Goal: Register for event/course

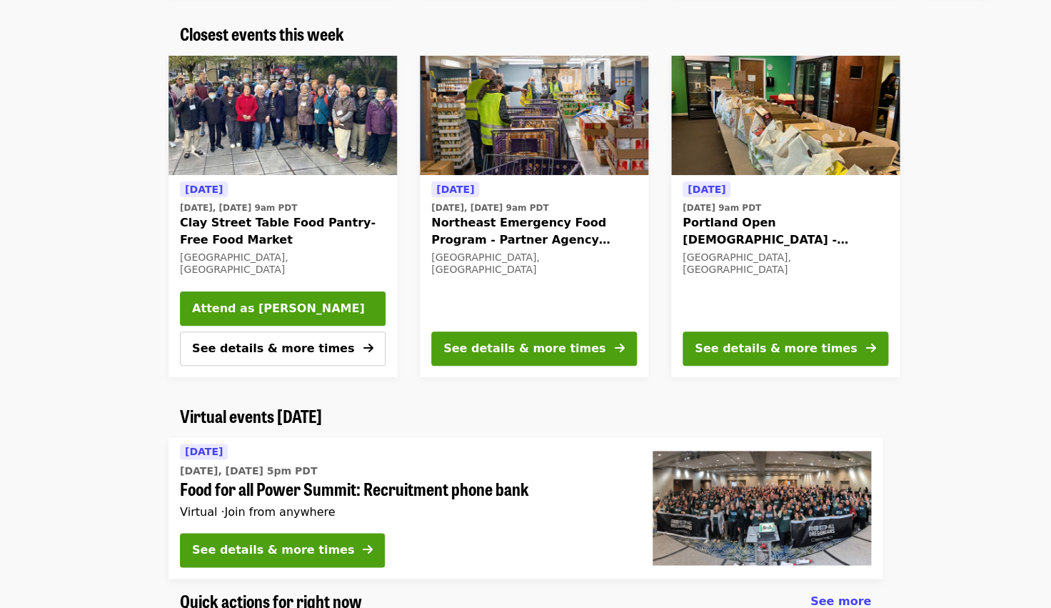
scroll to position [478, 0]
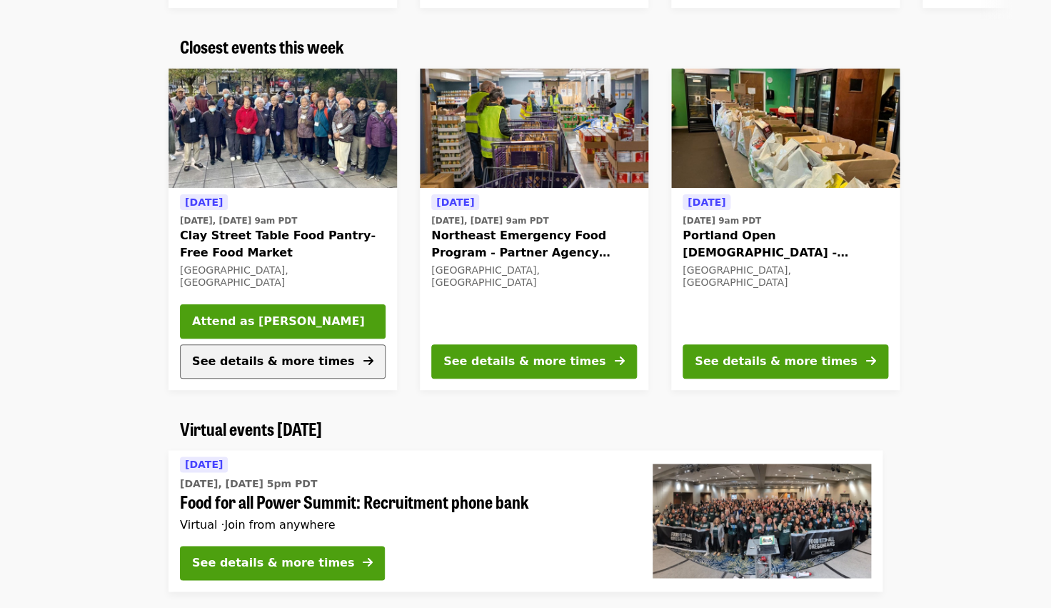
click at [319, 359] on span "See details & more times" at bounding box center [273, 361] width 162 height 14
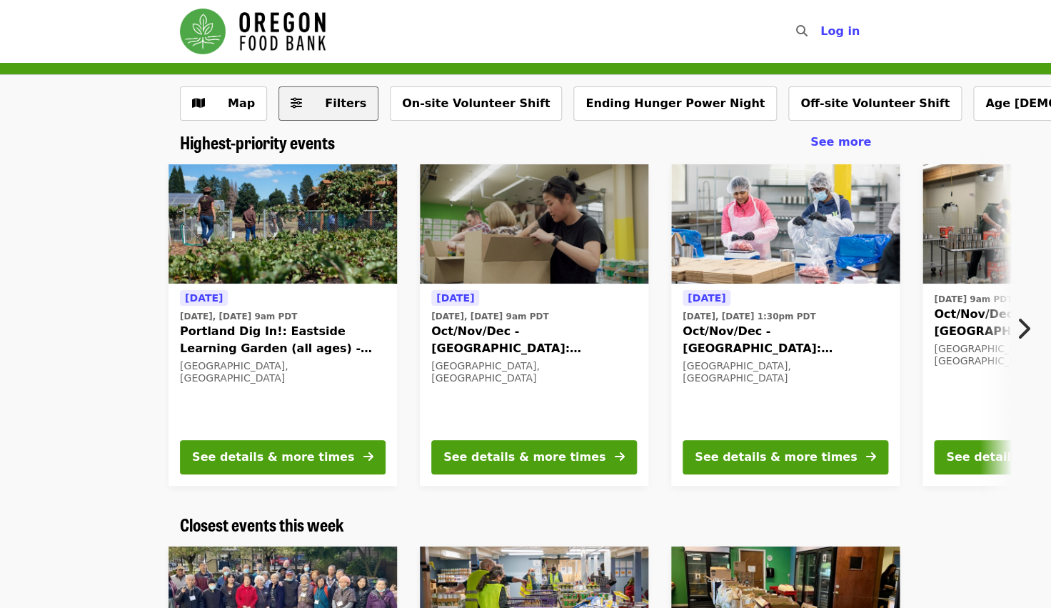
click at [319, 98] on span "Filters" at bounding box center [339, 103] width 56 height 17
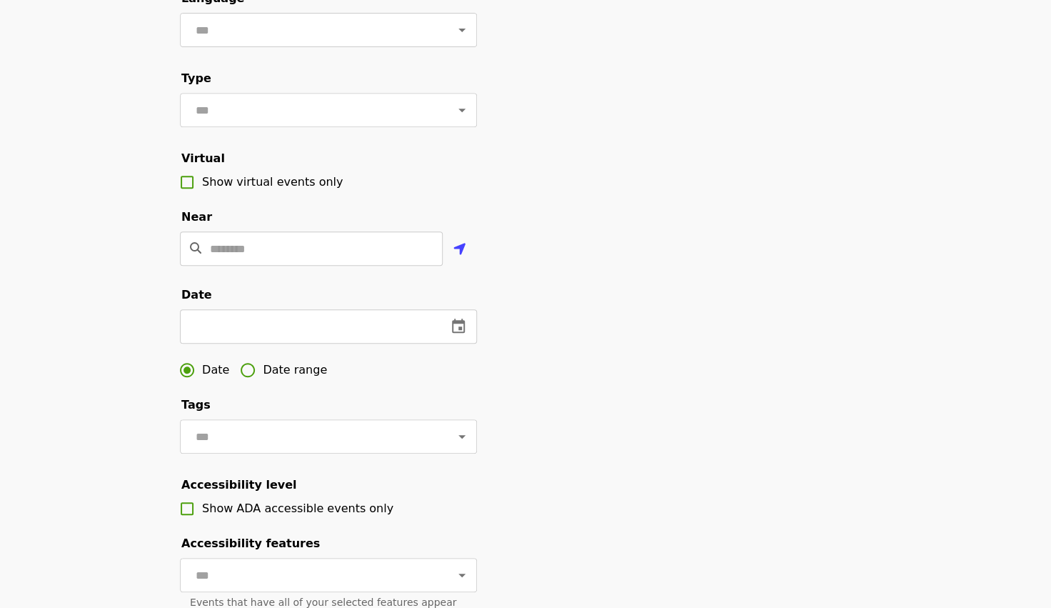
scroll to position [191, 0]
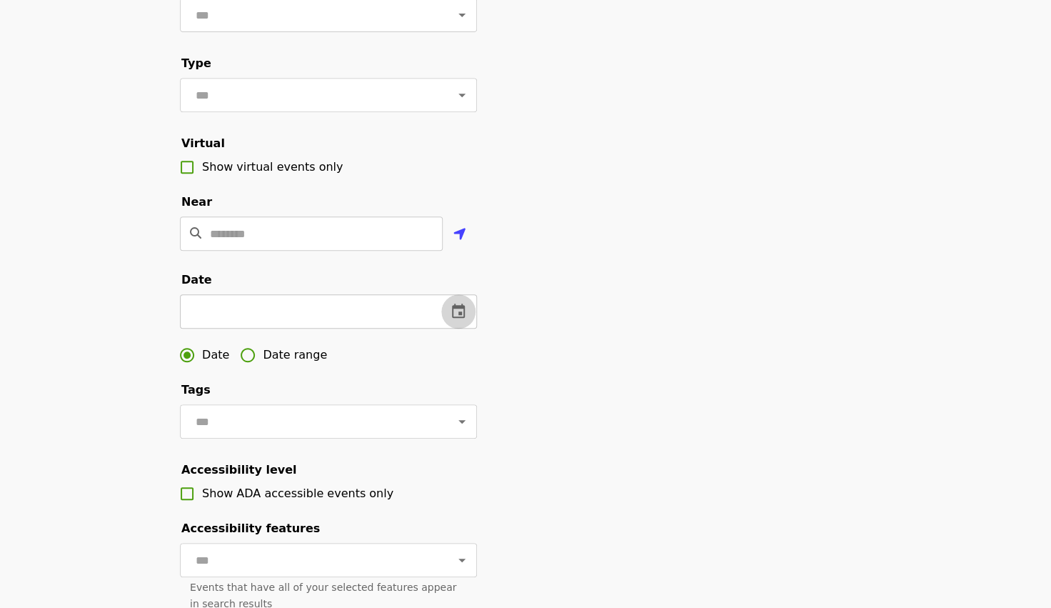
click at [454, 317] on icon "change date" at bounding box center [458, 311] width 13 height 14
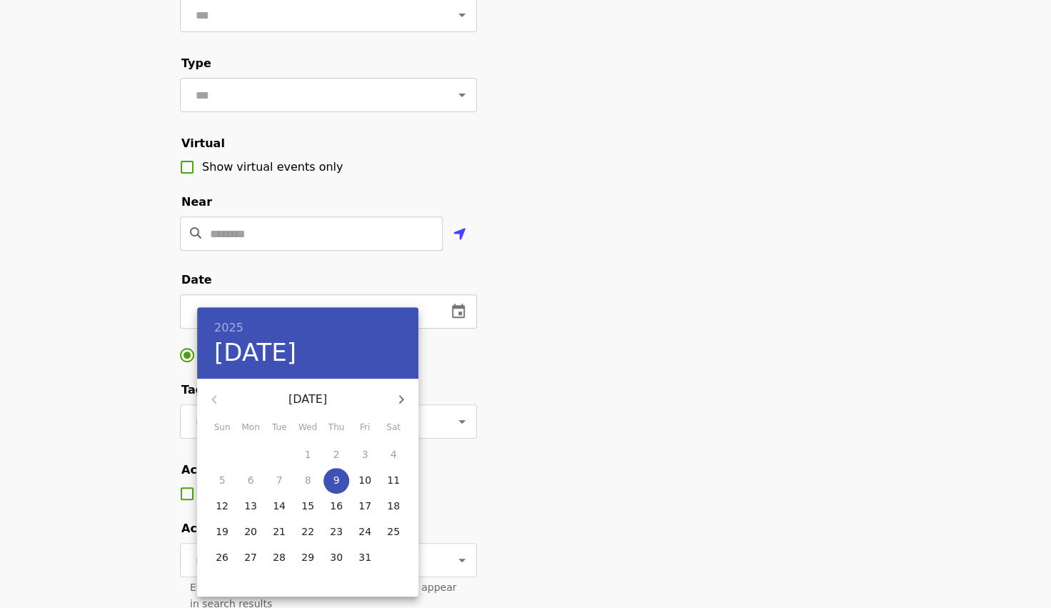
click at [405, 404] on icon "button" at bounding box center [401, 399] width 17 height 17
click at [362, 475] on span "7" at bounding box center [365, 480] width 26 height 14
type input "**********"
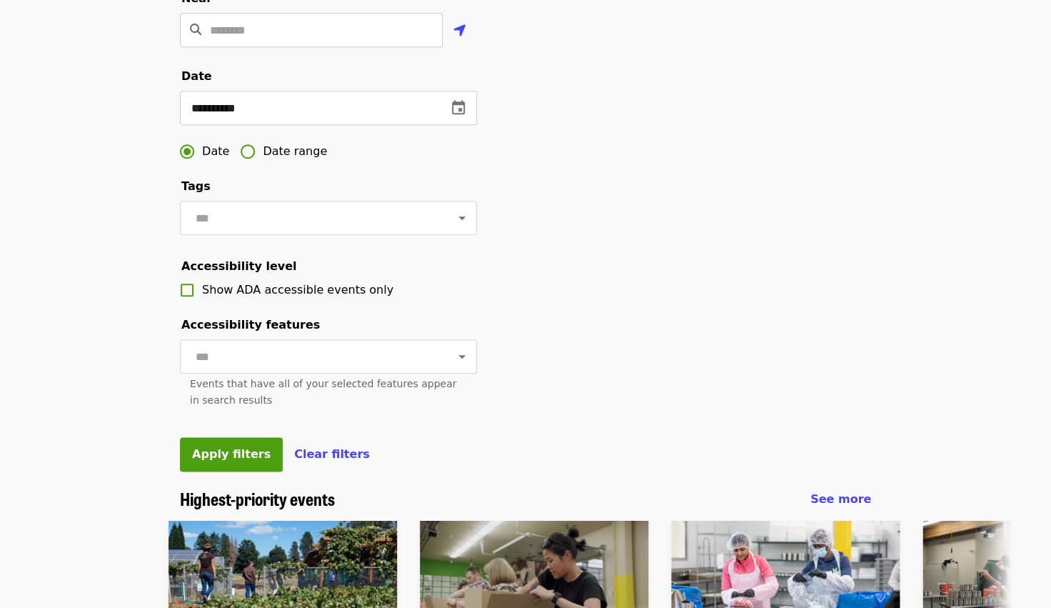
scroll to position [438, 0]
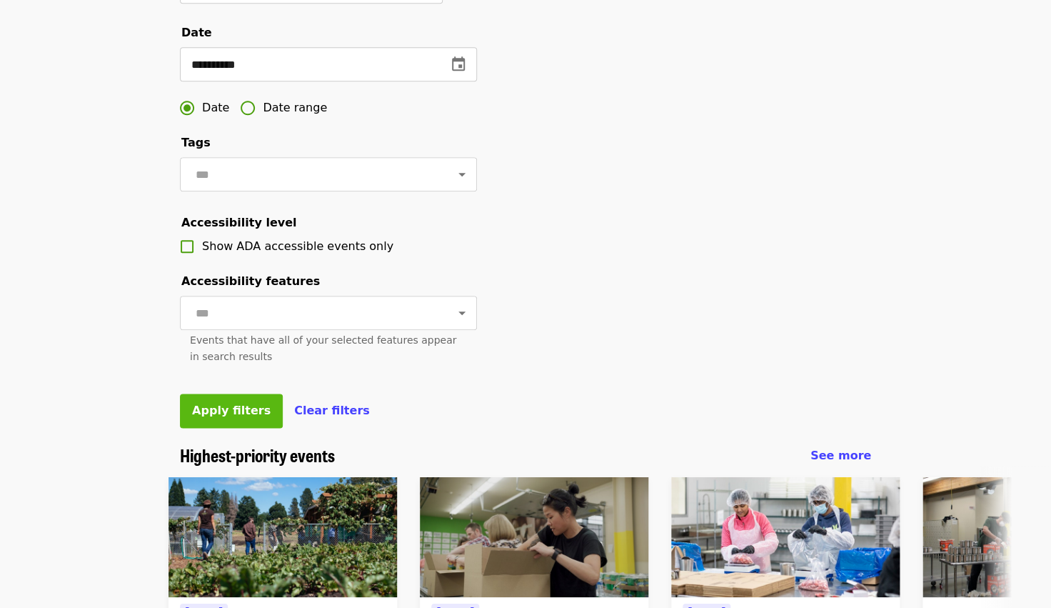
click at [219, 408] on span "Apply filters" at bounding box center [231, 411] width 79 height 14
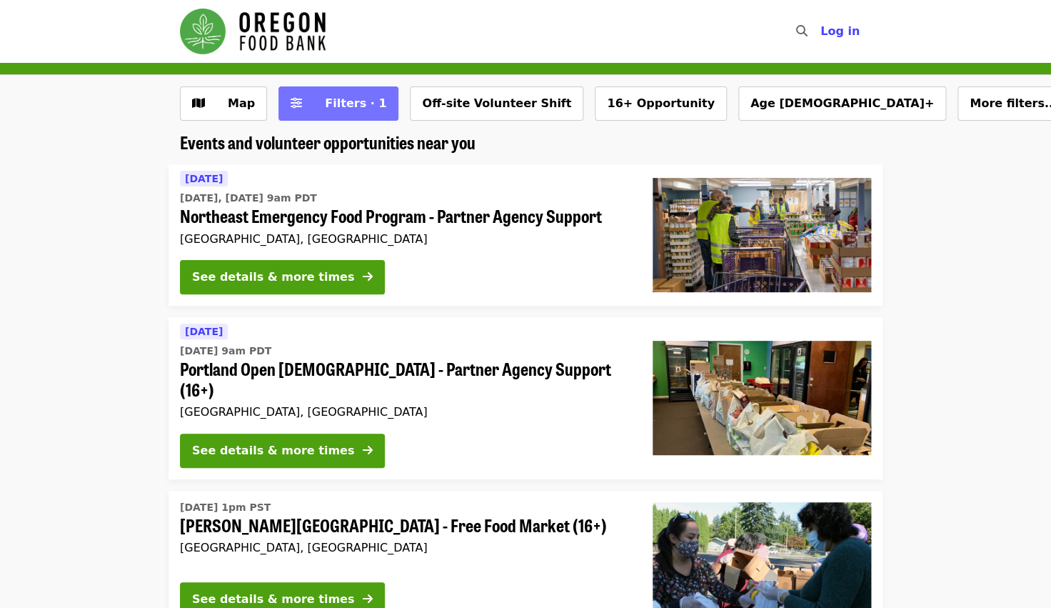
click at [361, 107] on span "Filters · 1" at bounding box center [355, 103] width 61 height 14
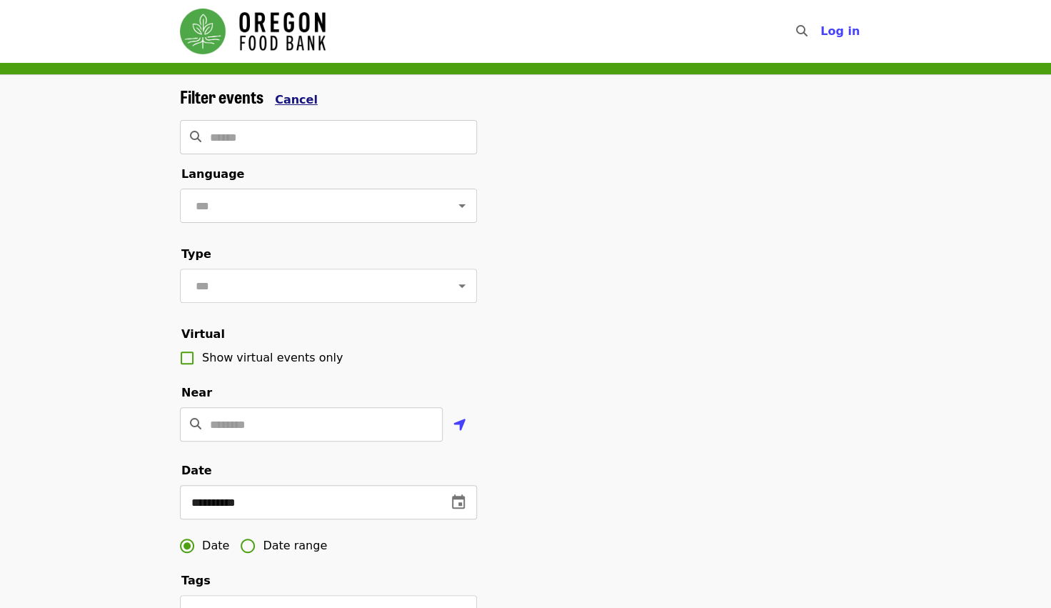
click at [291, 107] on button "Cancel" at bounding box center [296, 99] width 43 height 17
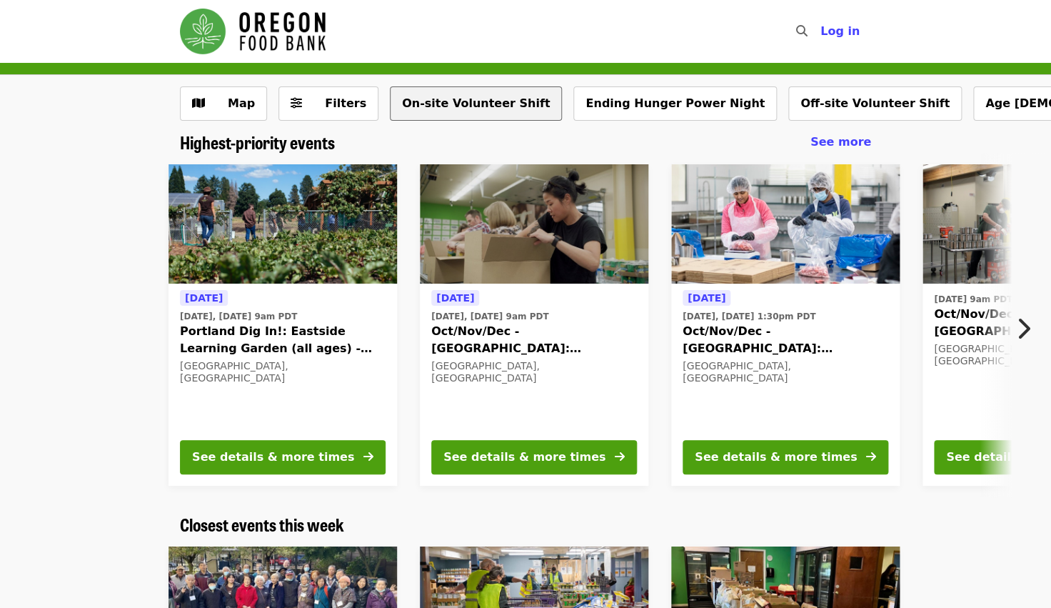
click at [429, 104] on button "On-site Volunteer Shift" at bounding box center [476, 103] width 172 height 34
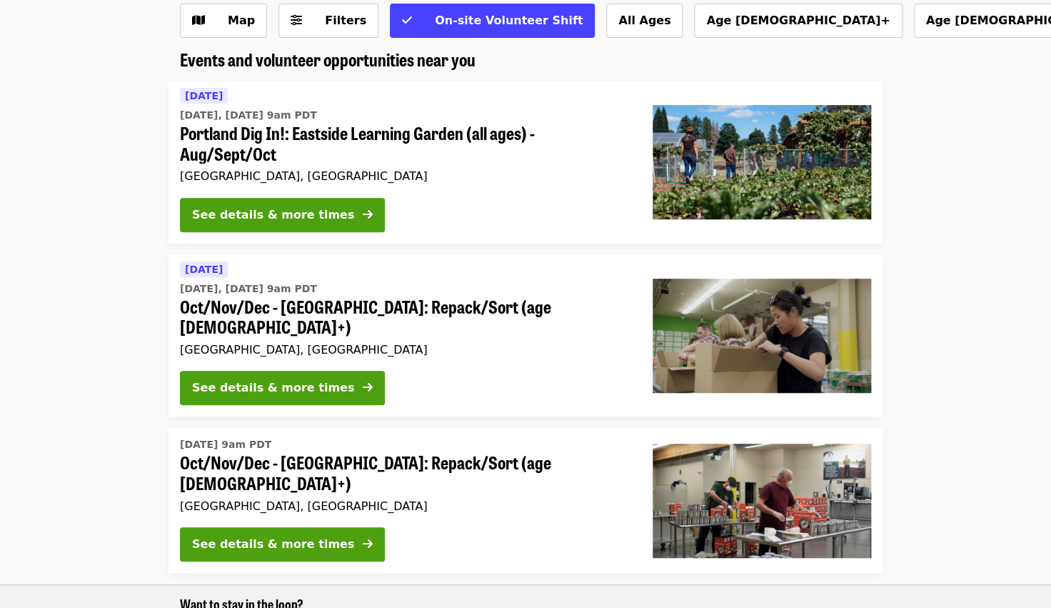
scroll to position [85, 0]
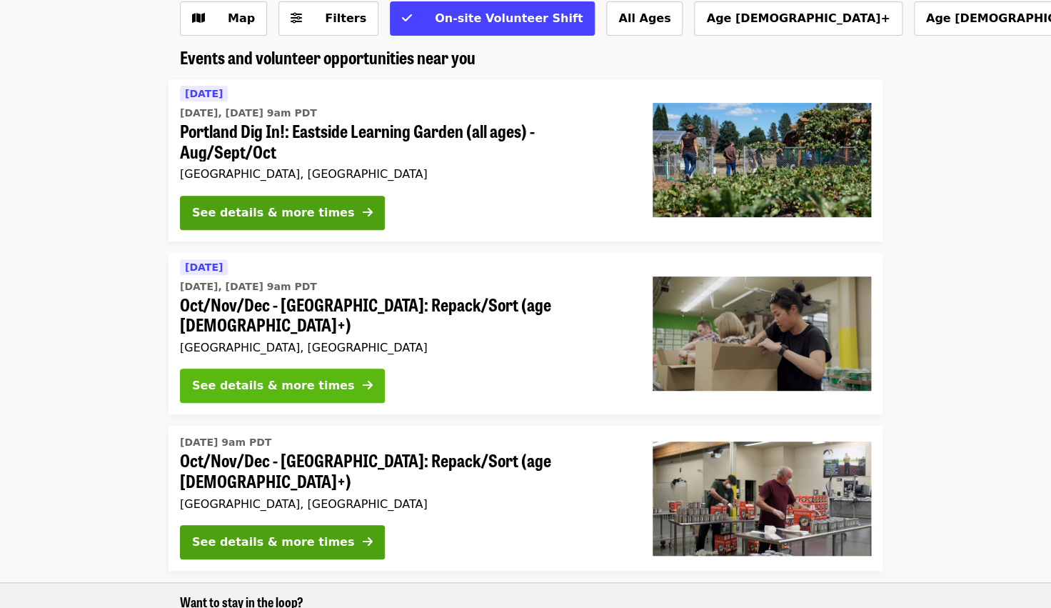
click at [279, 377] on div "See details & more times" at bounding box center [273, 385] width 162 height 17
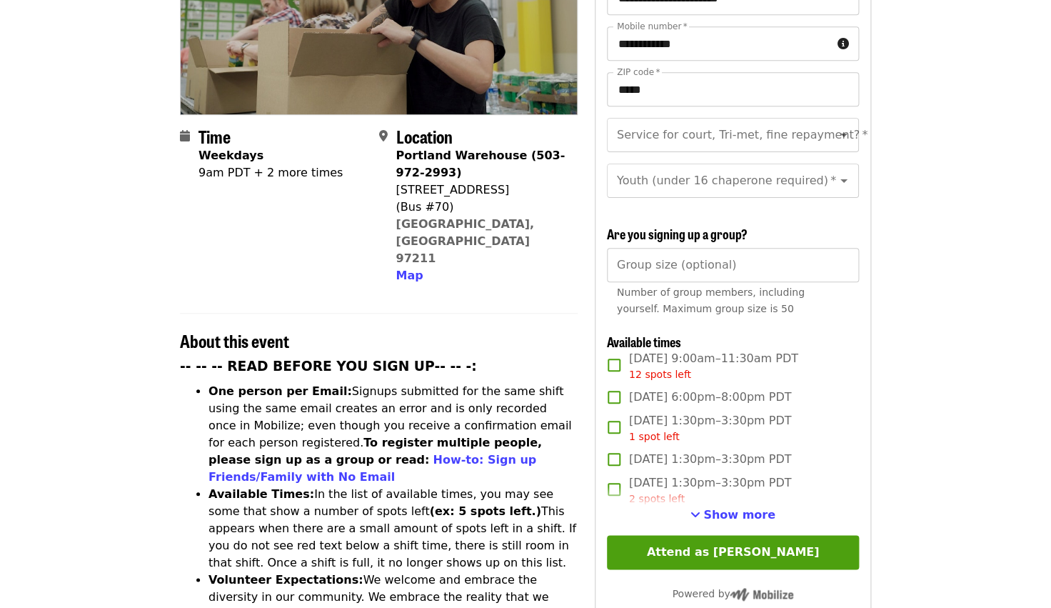
scroll to position [296, 0]
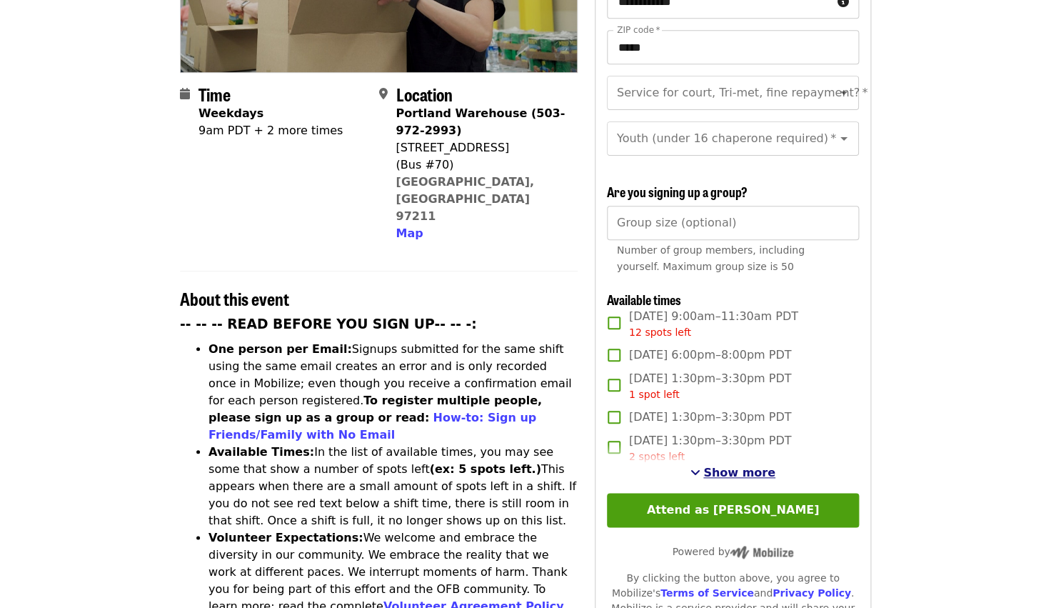
click at [726, 466] on span "Show more" at bounding box center [739, 473] width 72 height 14
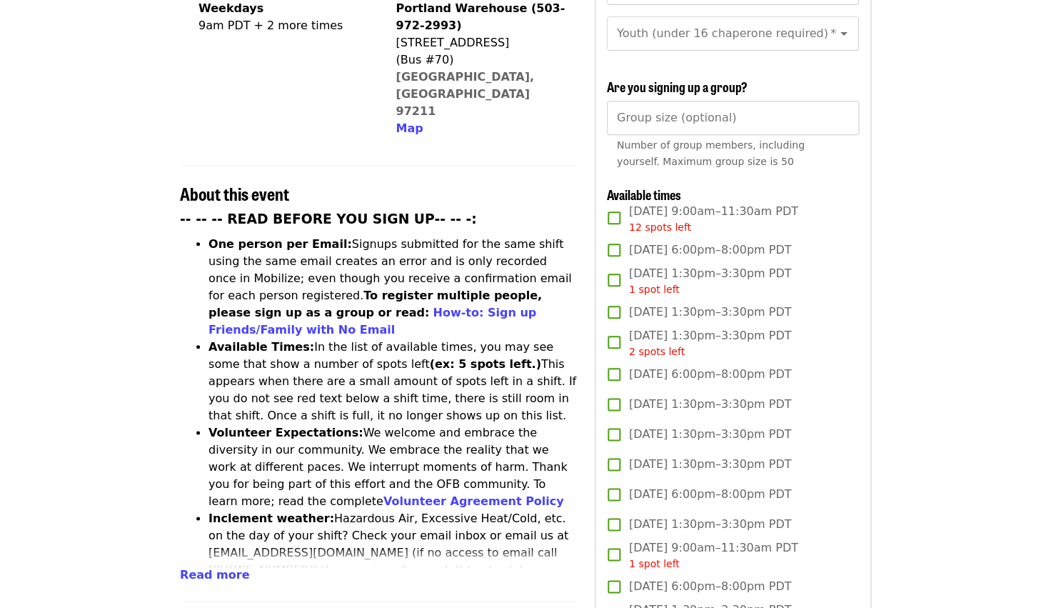
scroll to position [404, 0]
